Goal: Navigation & Orientation: Find specific page/section

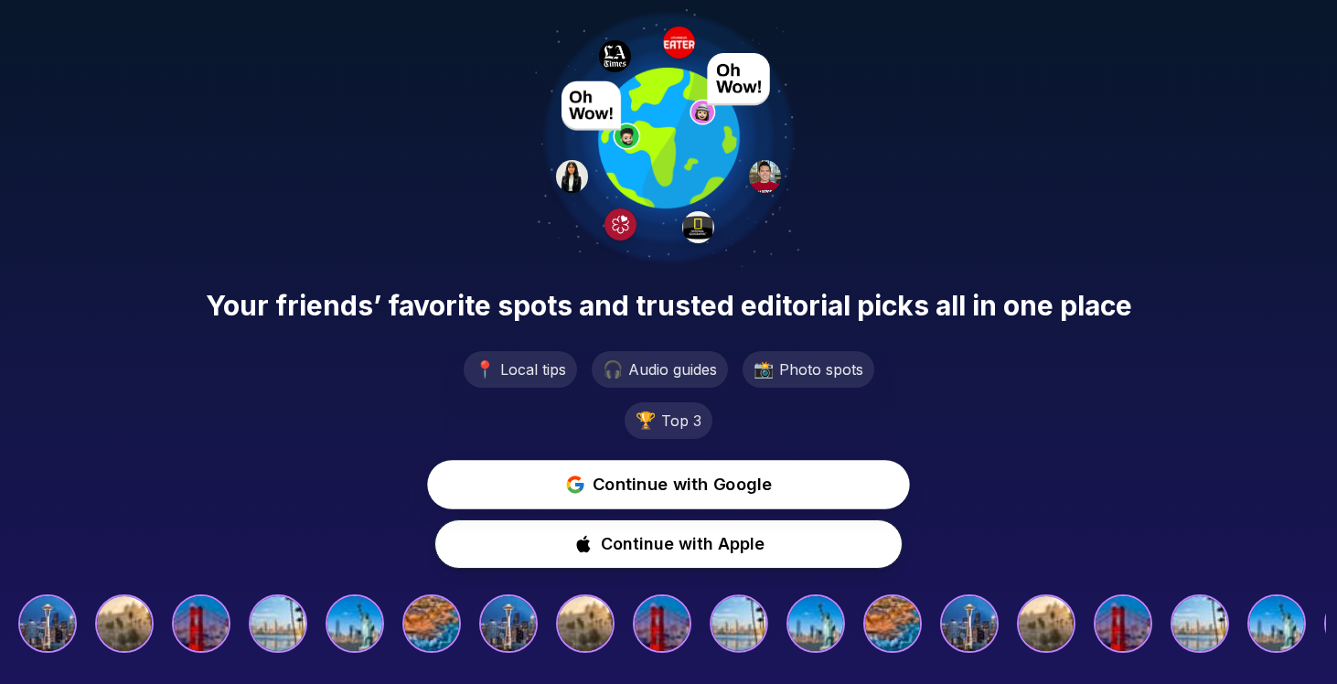
click at [659, 490] on span "Continue with Google" at bounding box center [683, 485] width 180 height 27
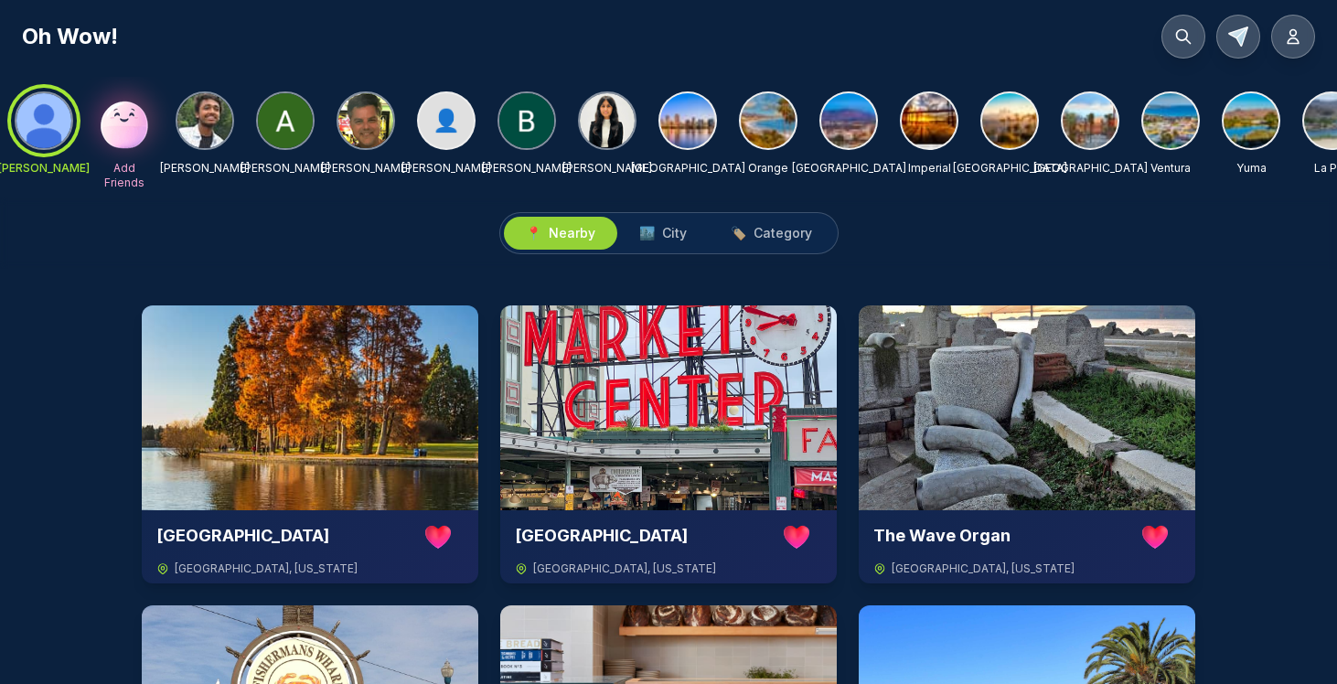
click at [278, 127] on img at bounding box center [285, 120] width 55 height 55
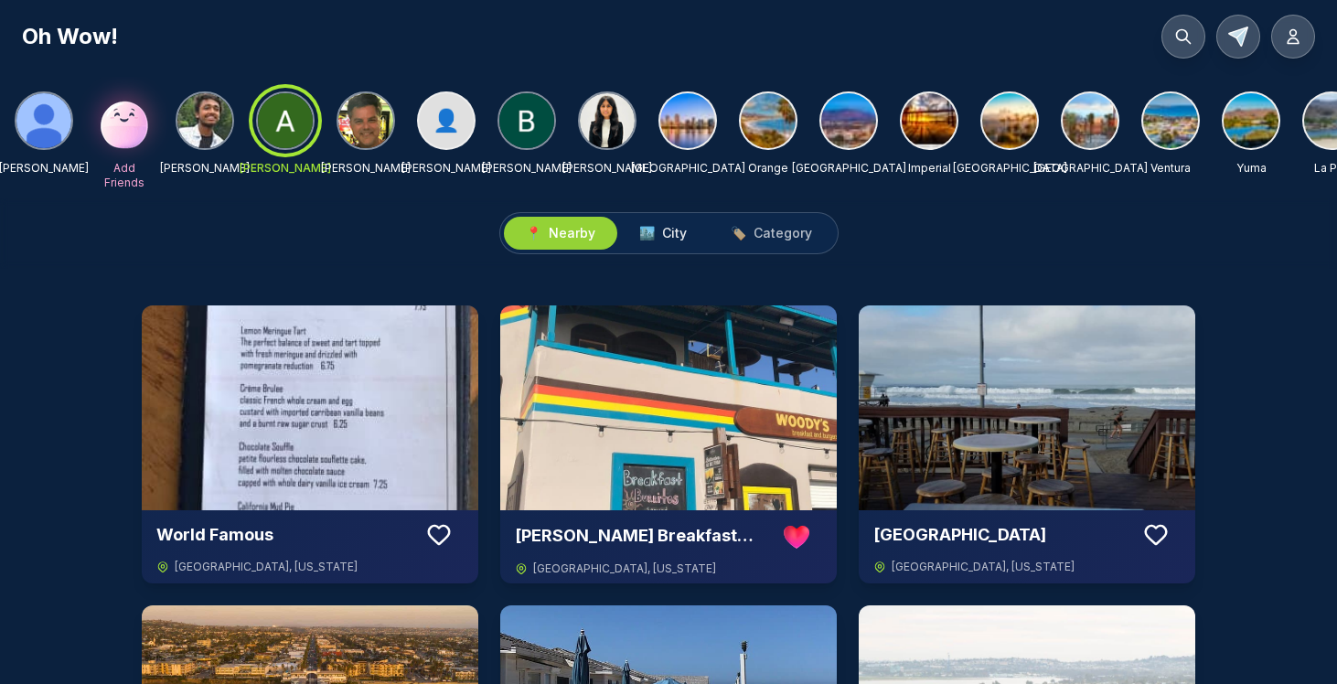
click at [665, 240] on span "City" at bounding box center [674, 233] width 25 height 18
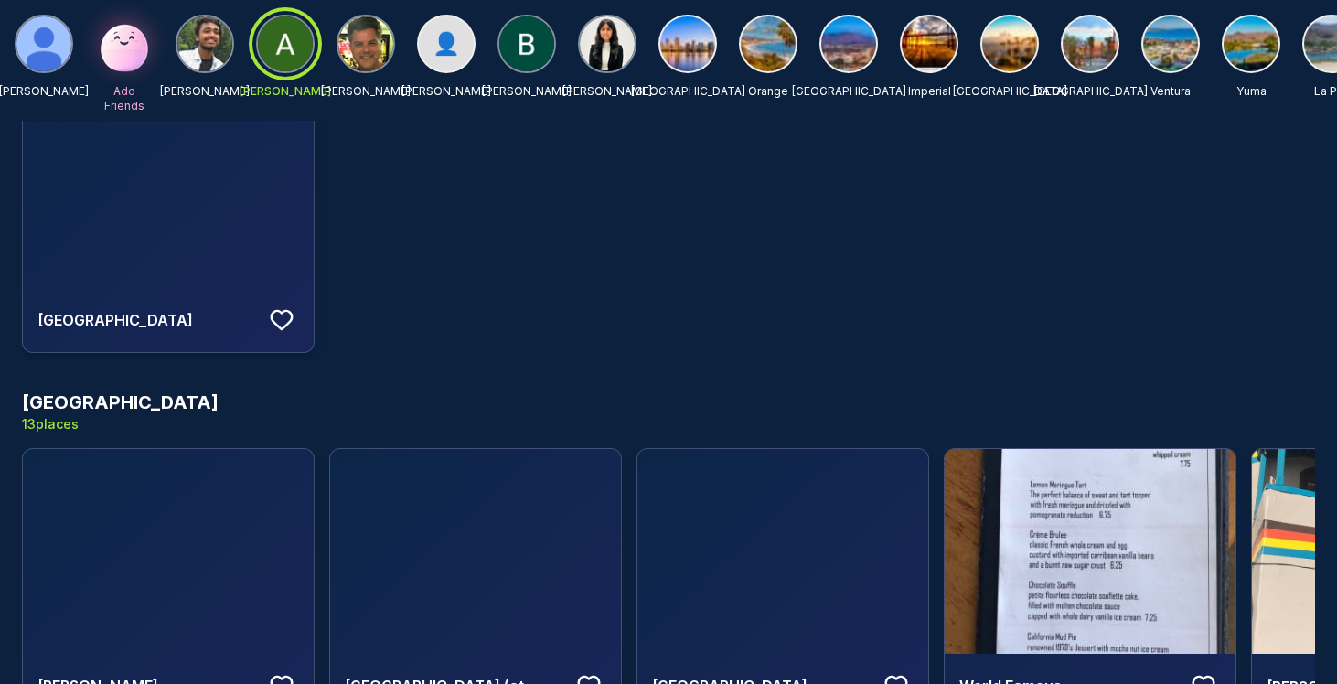
scroll to position [337, 0]
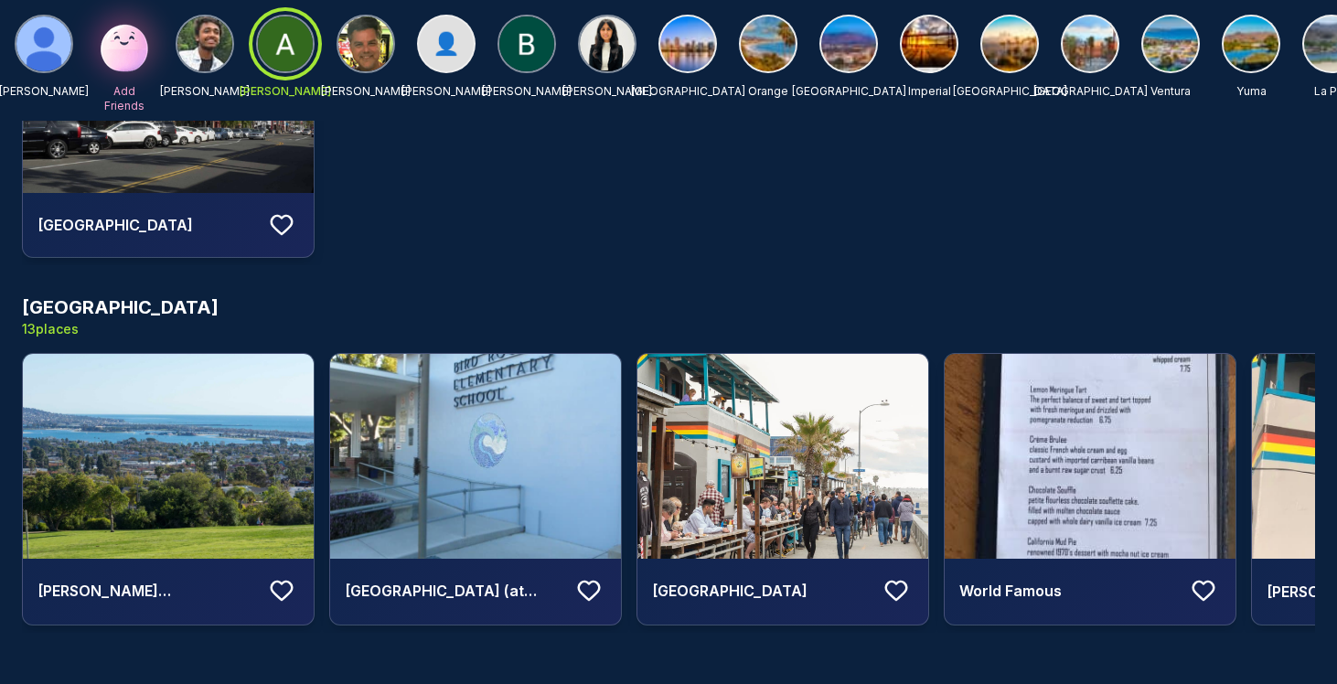
click at [290, 55] on div at bounding box center [285, 44] width 66 height 66
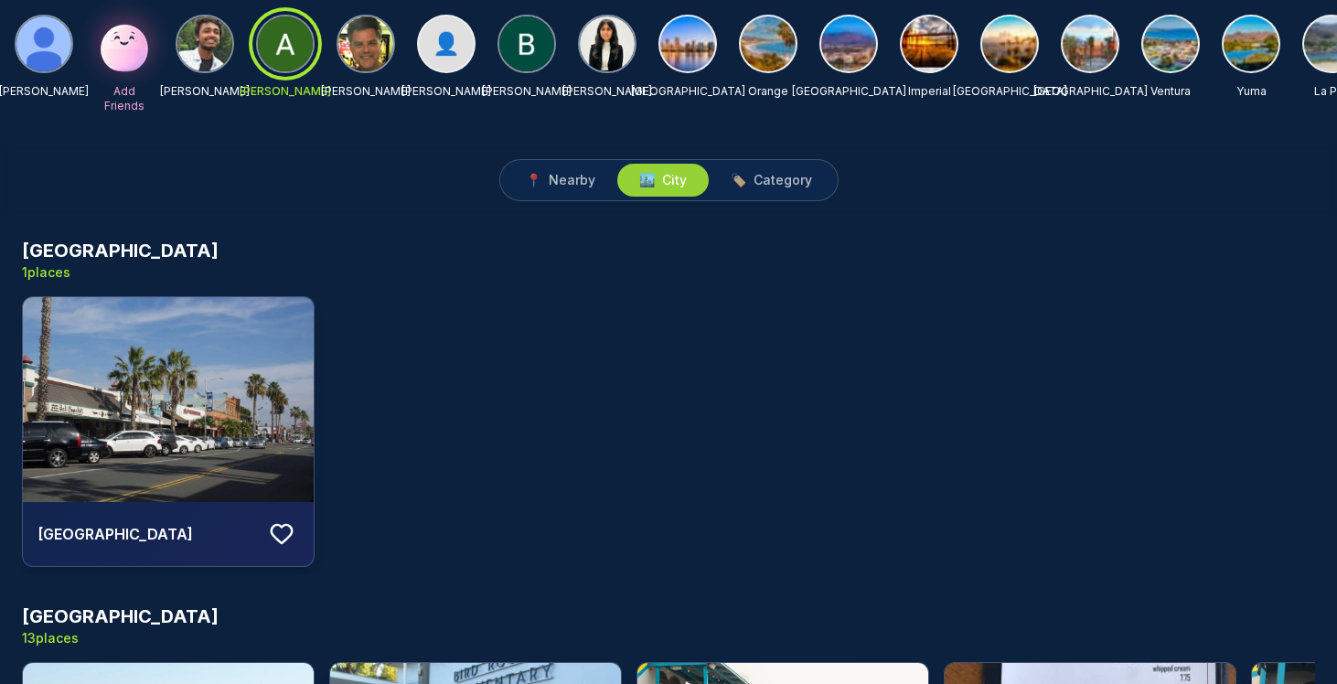
scroll to position [0, 0]
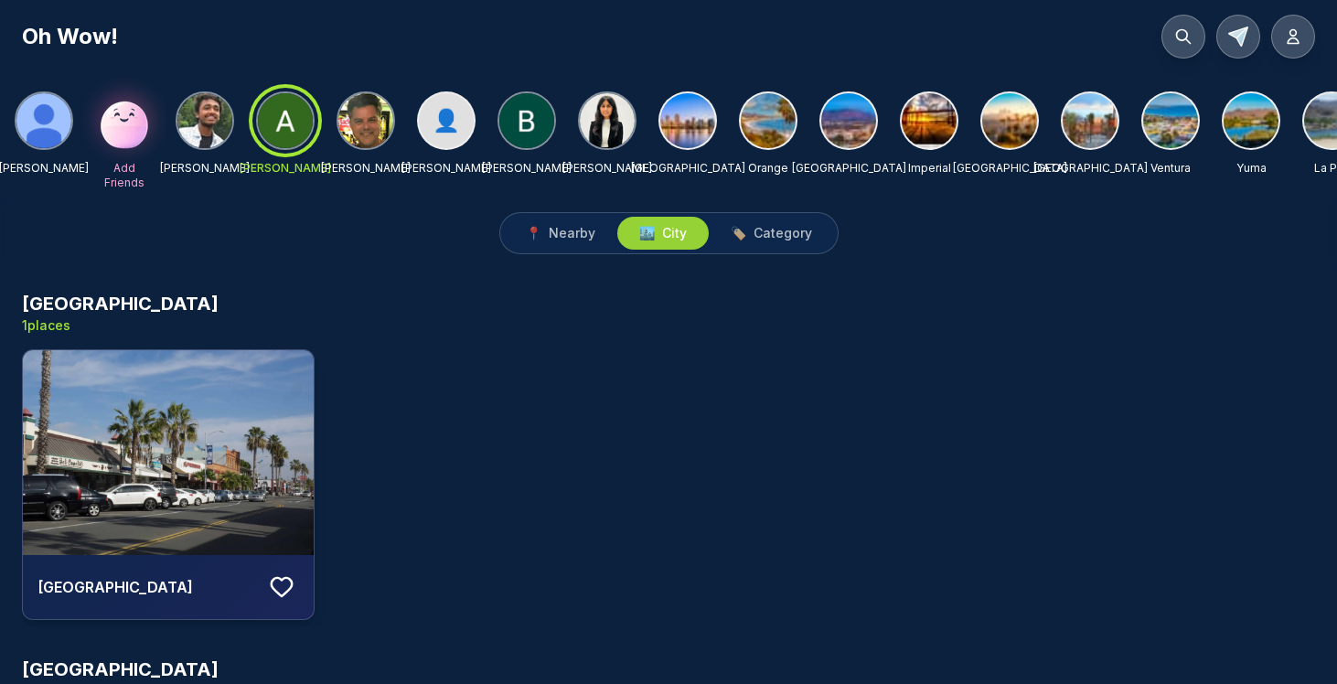
click at [289, 113] on div at bounding box center [285, 121] width 66 height 66
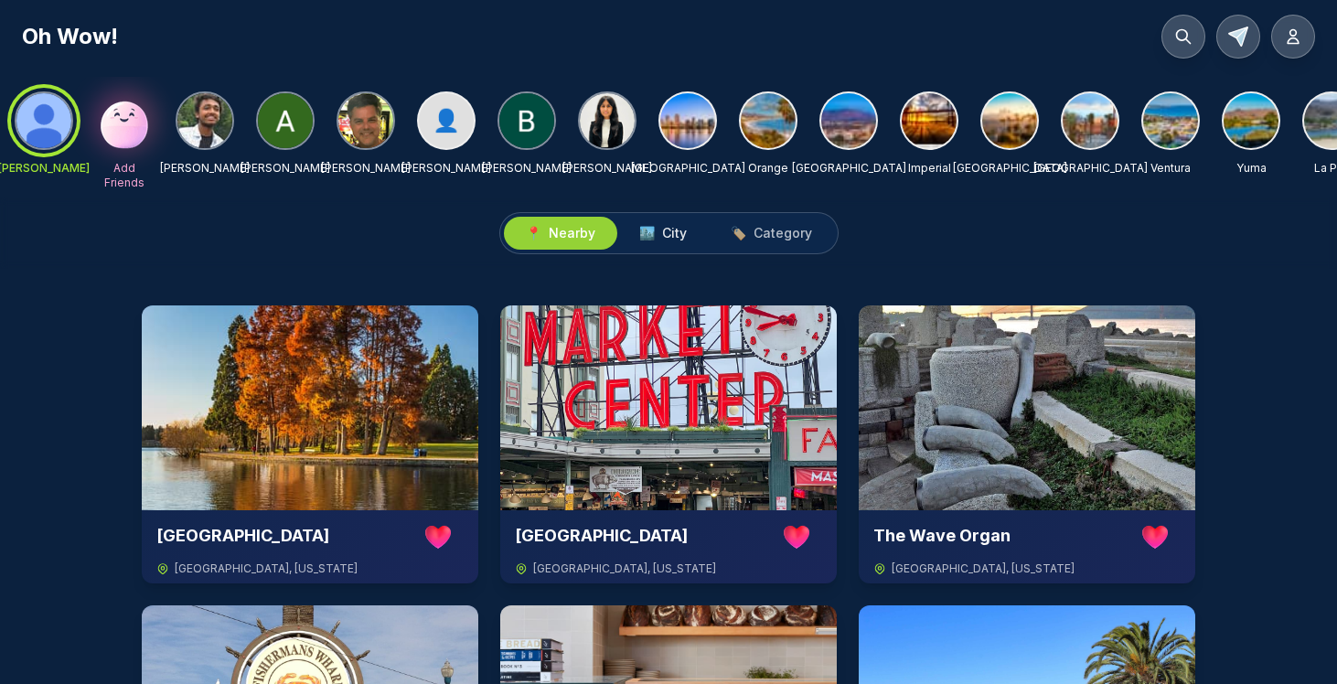
click at [667, 238] on span "City" at bounding box center [674, 233] width 25 height 18
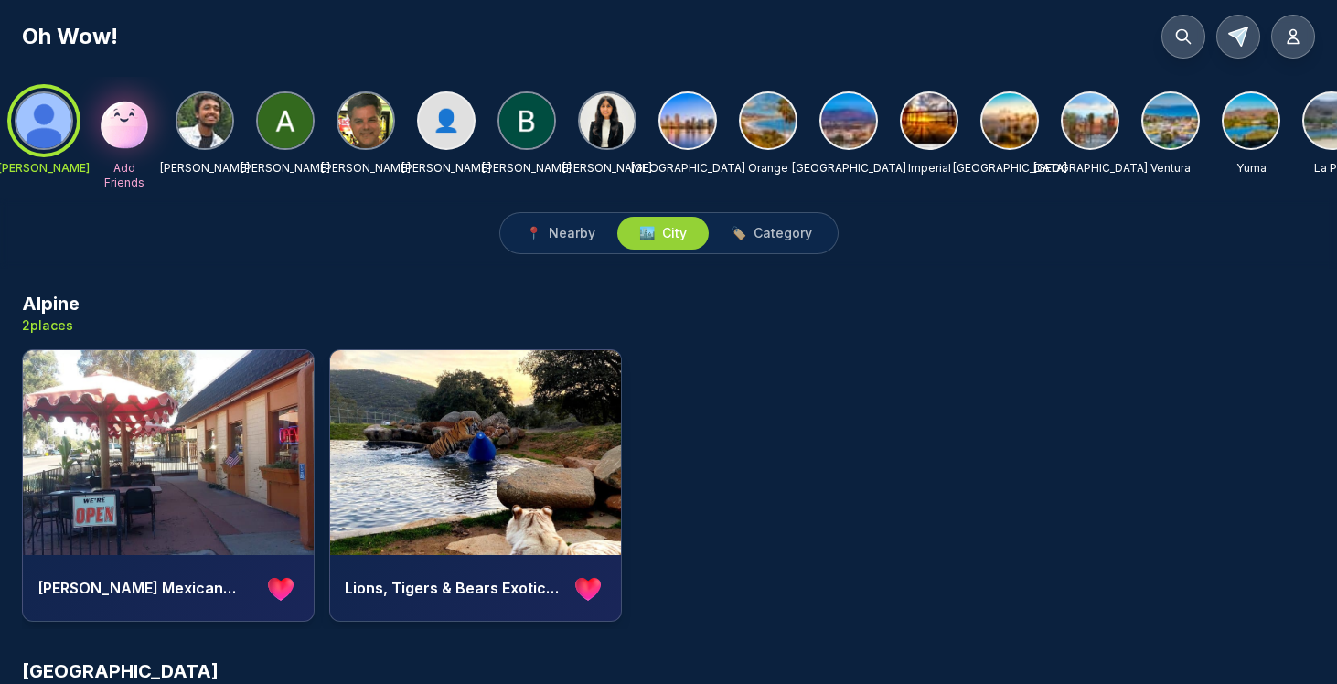
click at [285, 121] on img at bounding box center [285, 120] width 55 height 55
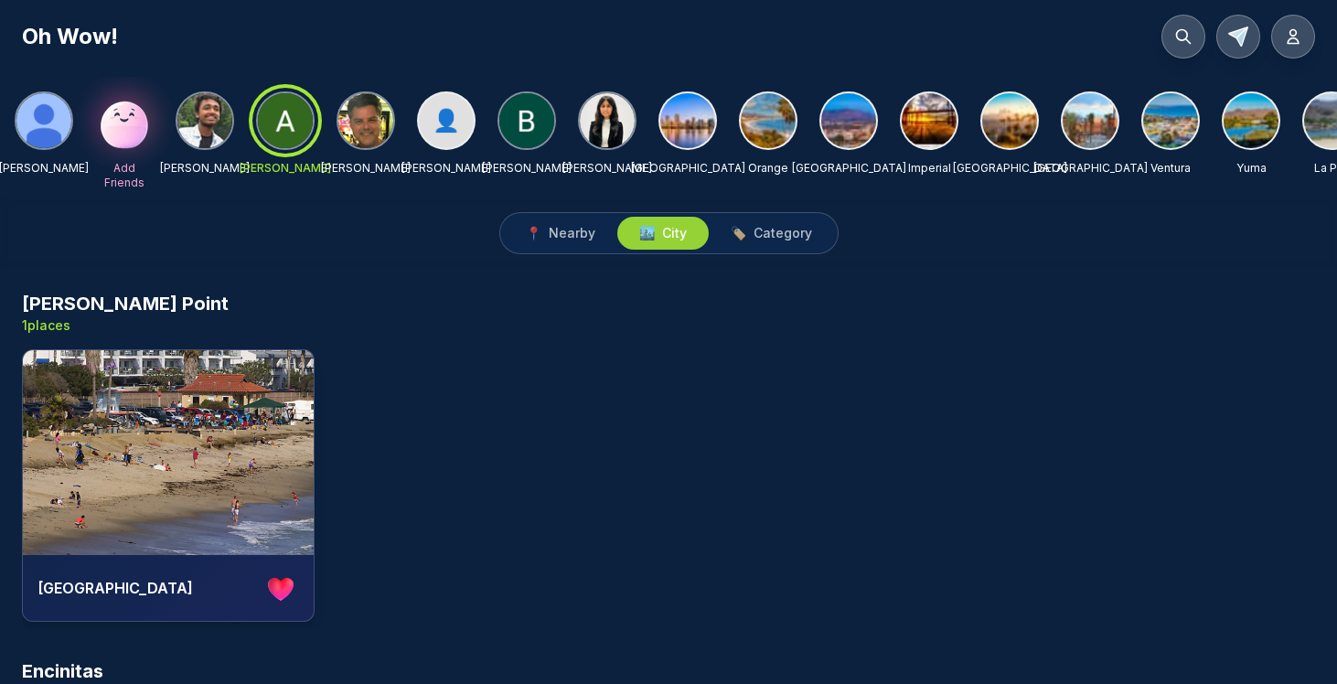
click at [283, 132] on div at bounding box center [285, 121] width 66 height 66
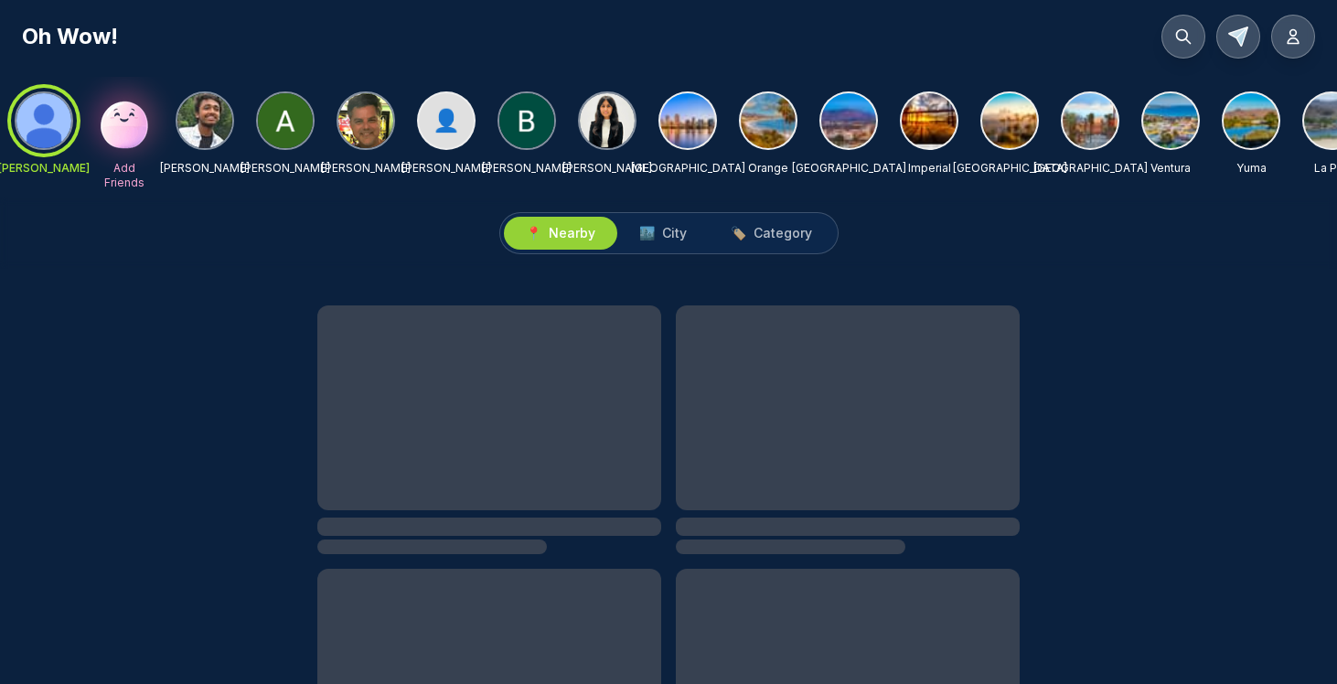
click at [294, 134] on img at bounding box center [285, 120] width 55 height 55
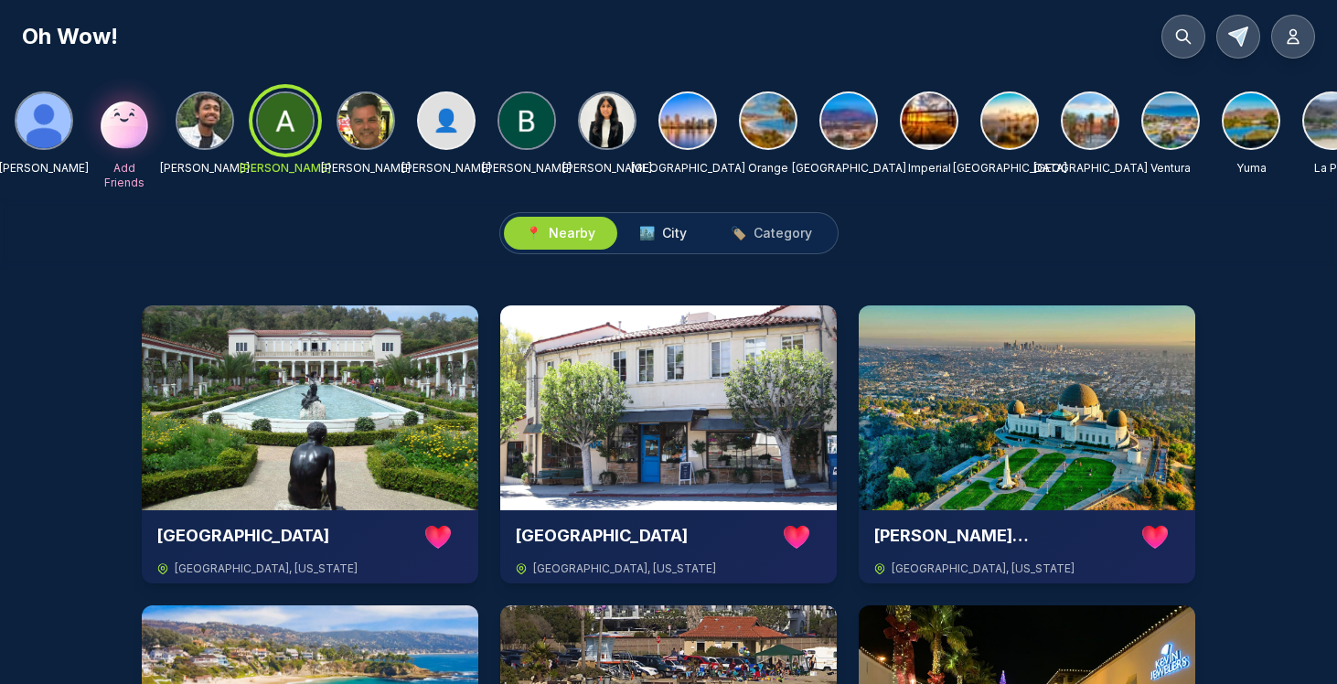
click at [672, 242] on button "🏙️ City" at bounding box center [663, 233] width 91 height 33
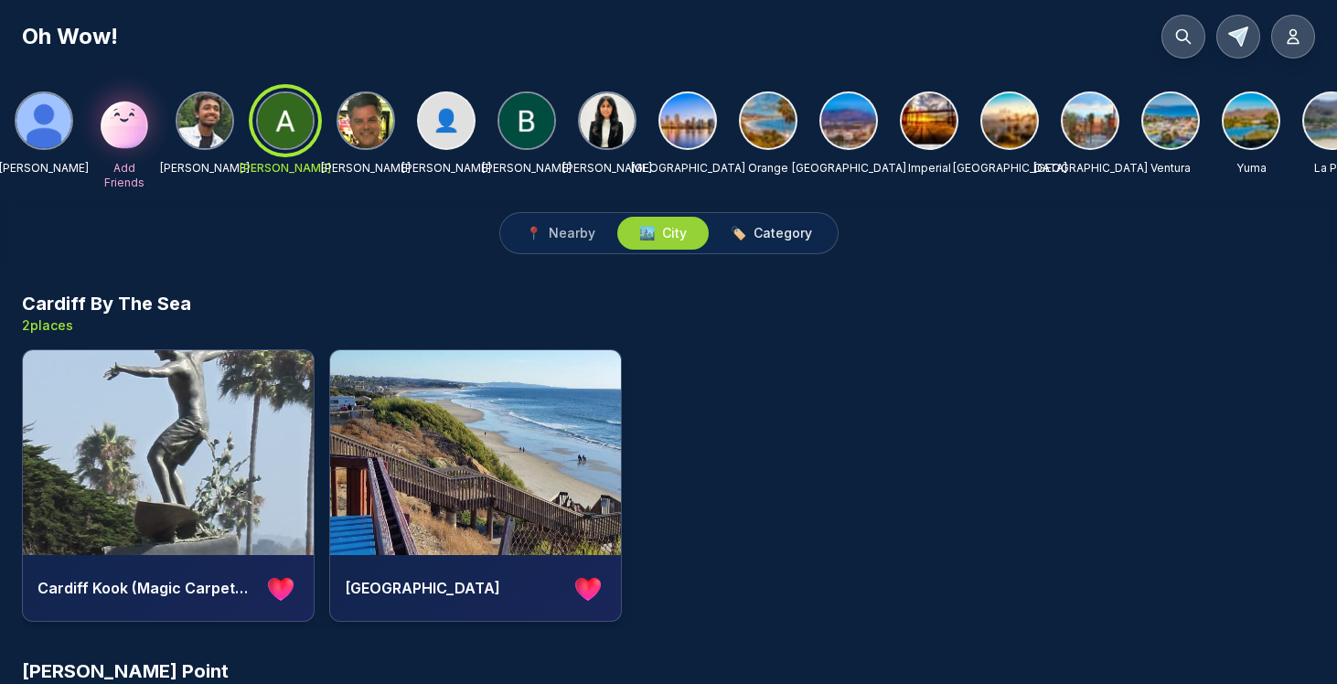
click at [763, 243] on button "🏷️ Category" at bounding box center [771, 233] width 125 height 33
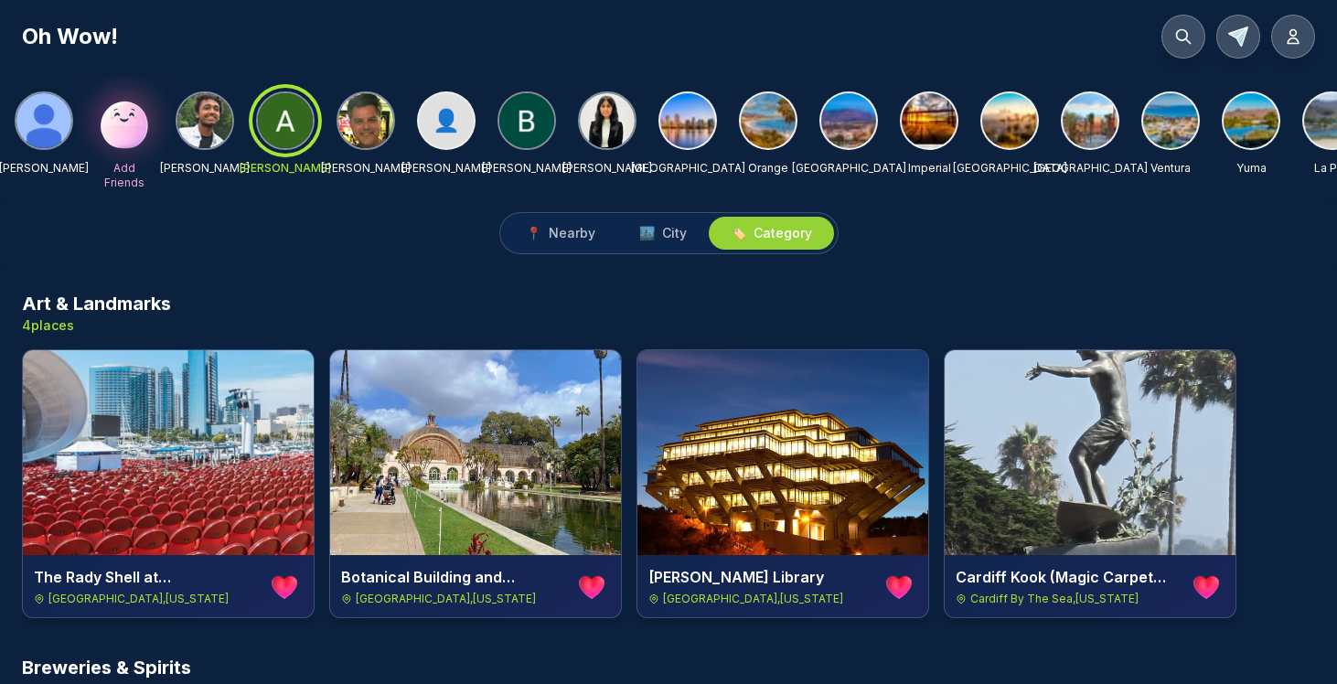
click at [365, 124] on img at bounding box center [365, 120] width 55 height 55
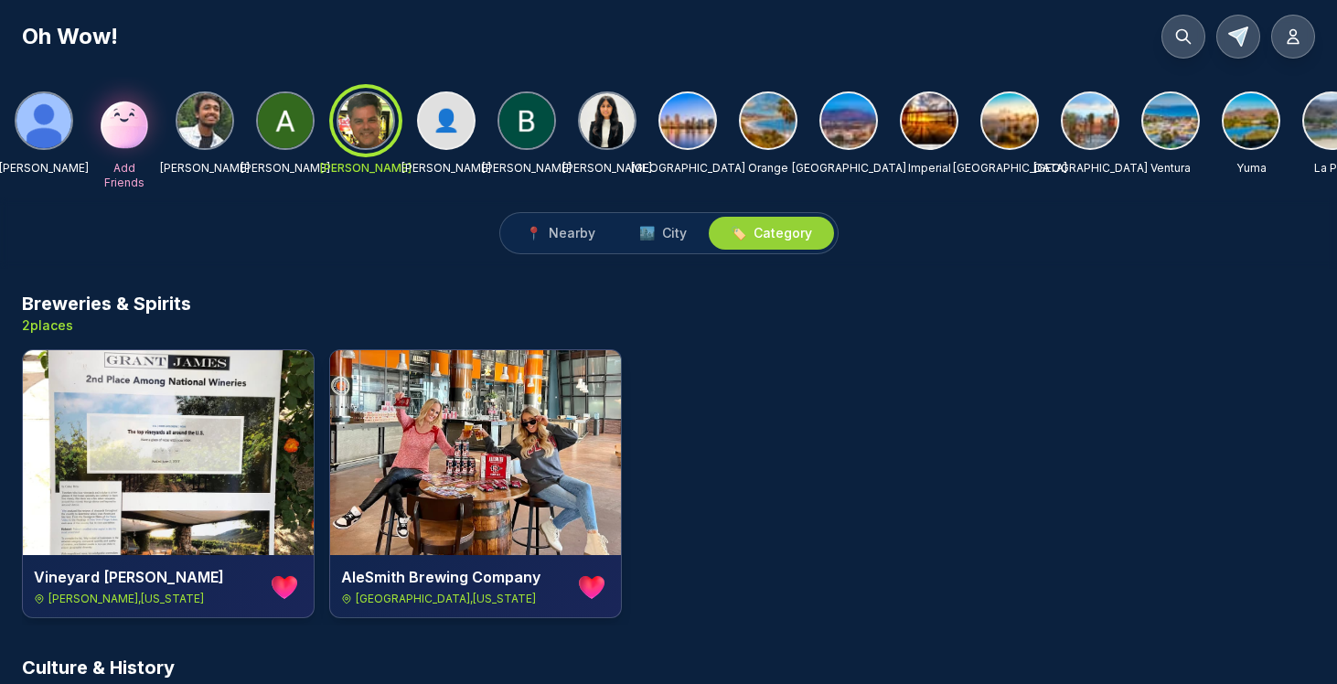
click at [525, 113] on img at bounding box center [526, 120] width 55 height 55
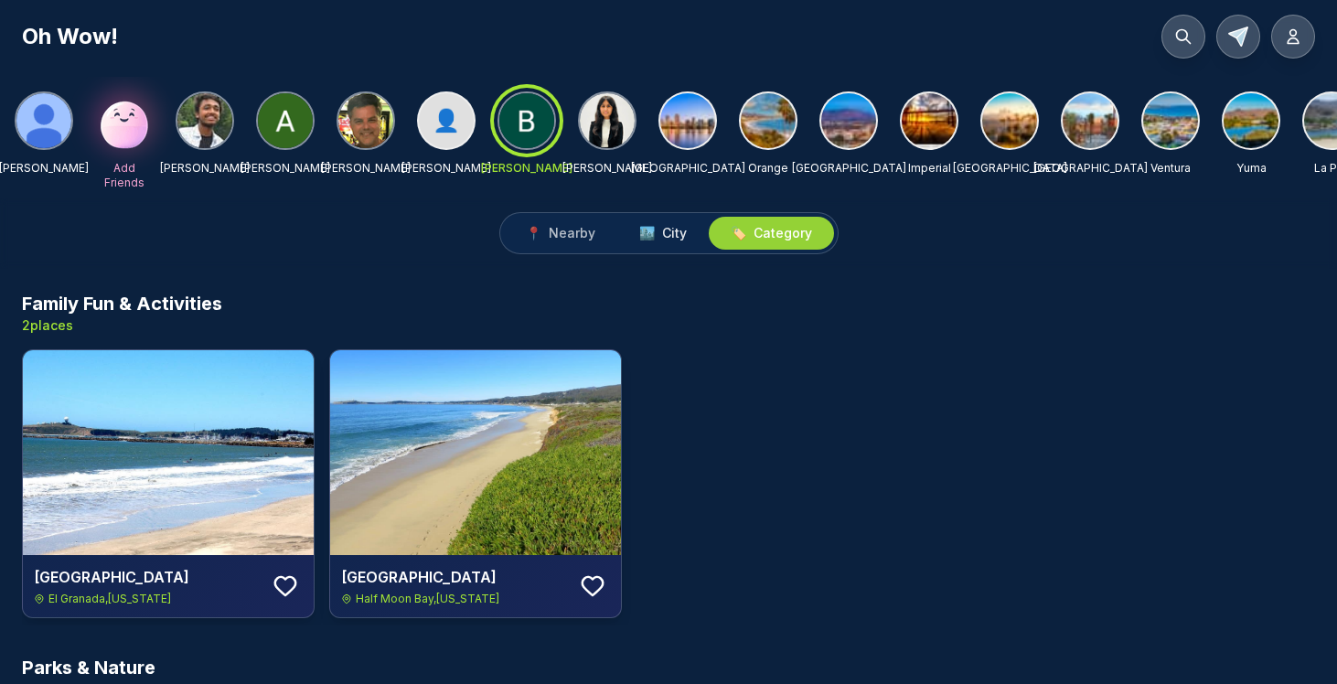
click at [664, 226] on span "City" at bounding box center [674, 233] width 25 height 18
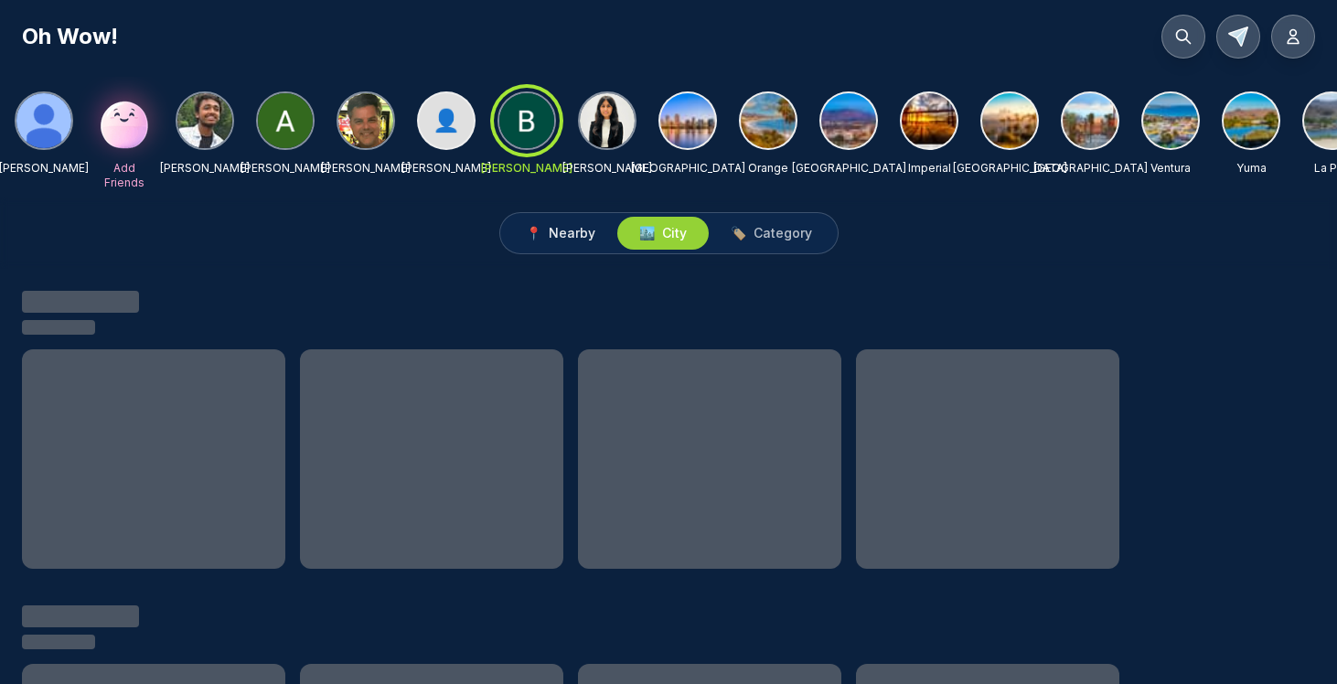
click at [573, 230] on span "Nearby" at bounding box center [572, 233] width 47 height 18
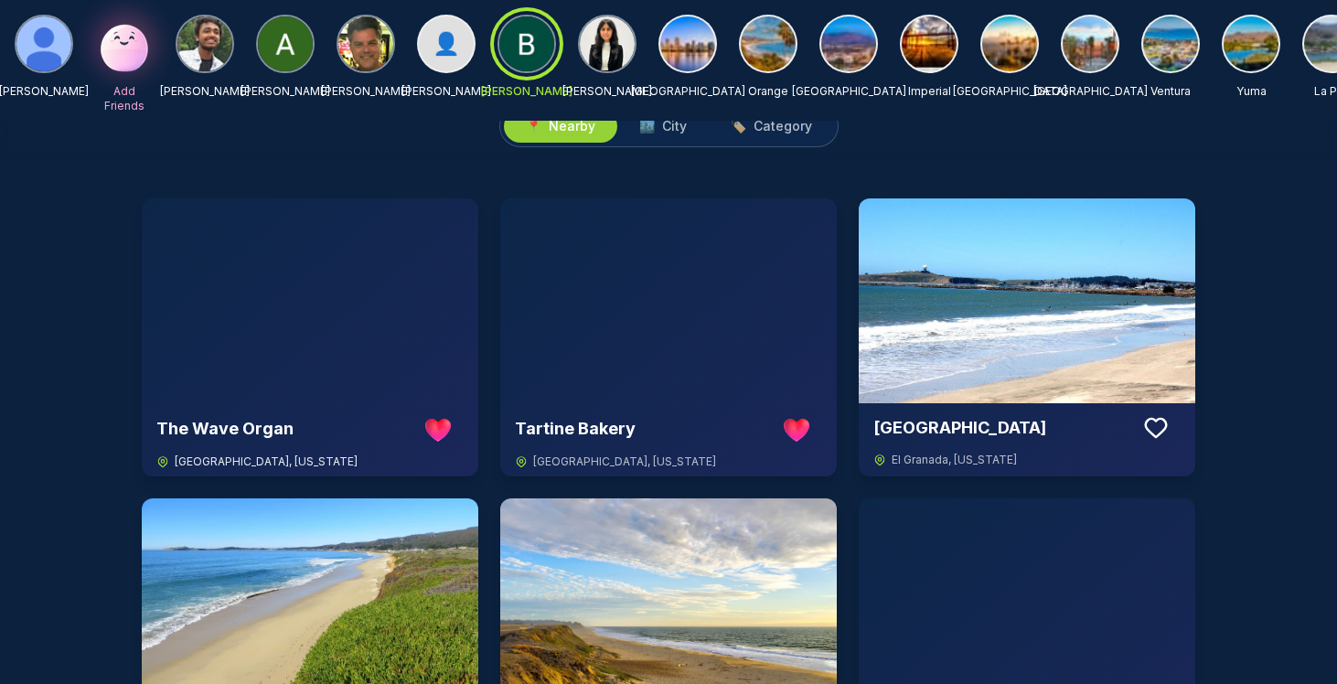
scroll to position [68, 0]
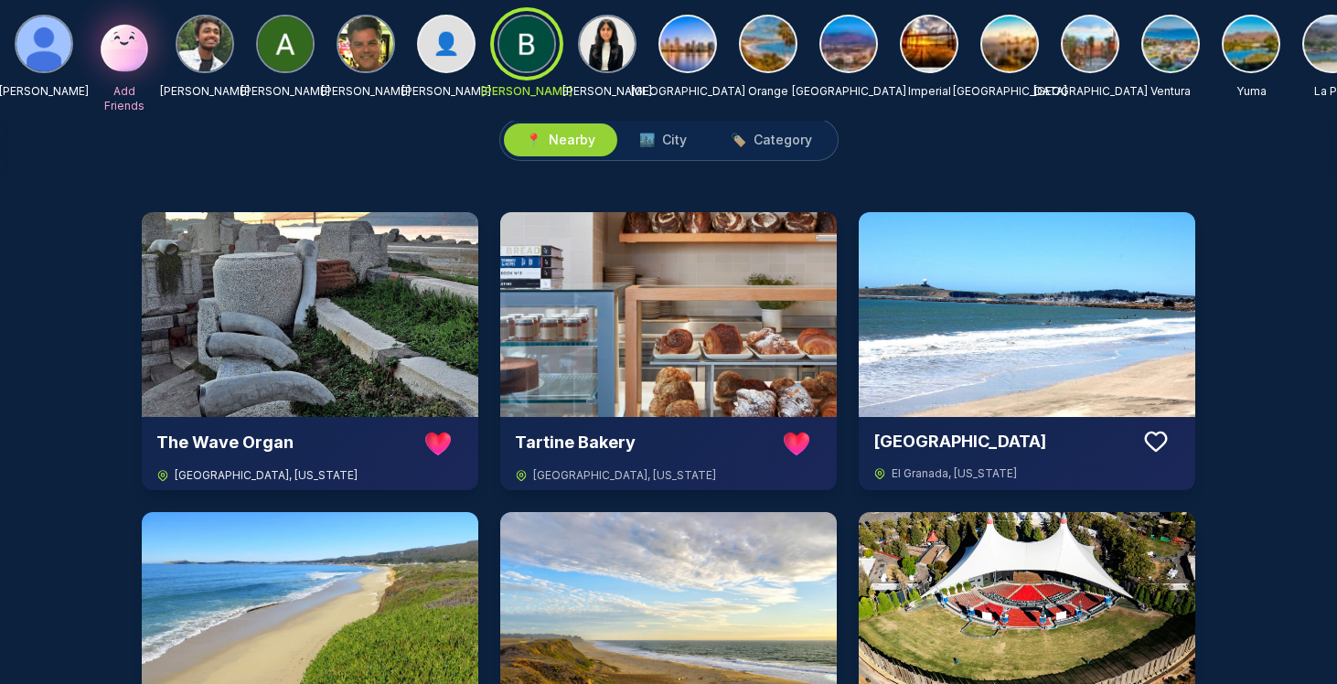
click at [309, 325] on img at bounding box center [310, 314] width 337 height 205
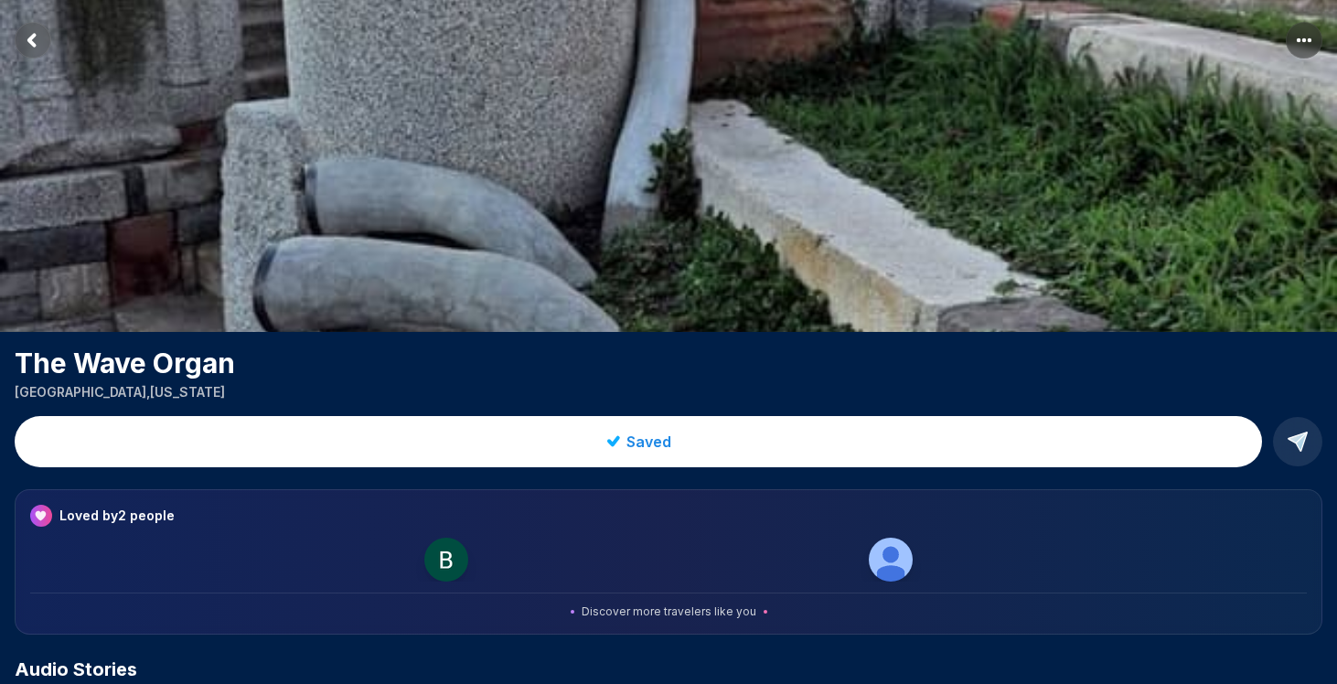
click at [29, 35] on rect "Return to previous page" at bounding box center [33, 40] width 37 height 37
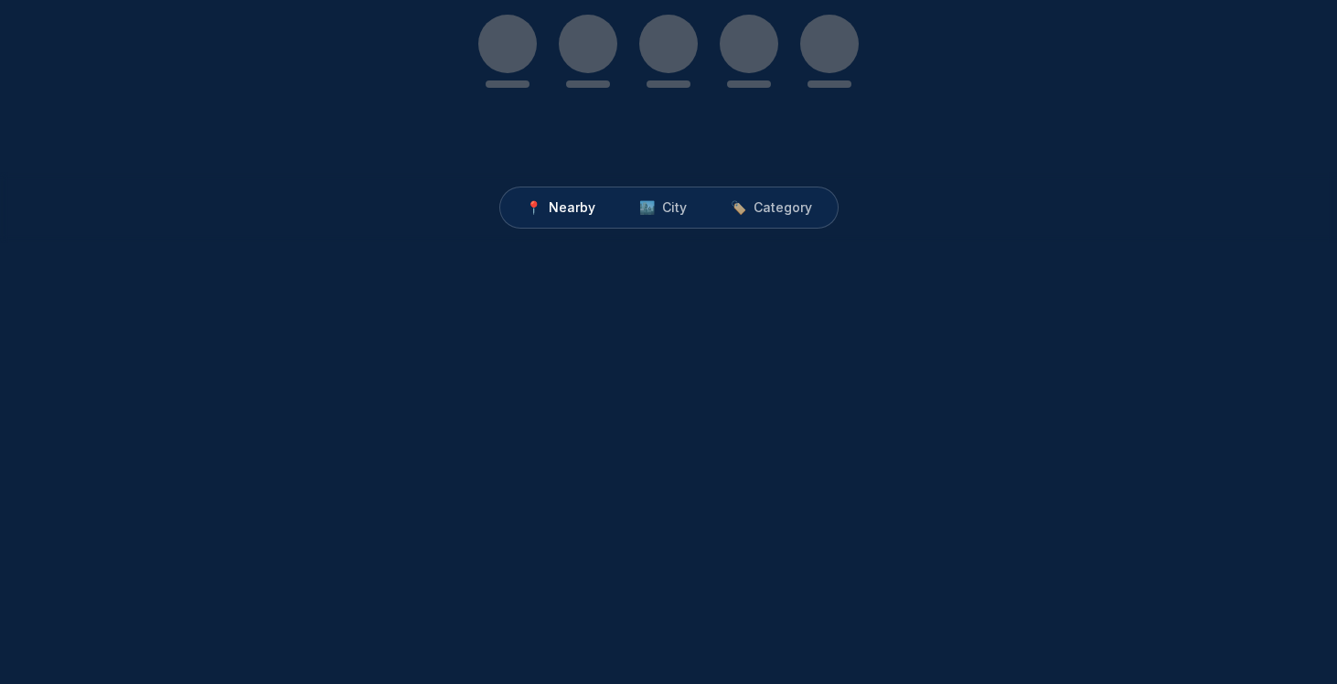
scroll to position [68, 0]
